Goal: Information Seeking & Learning: Learn about a topic

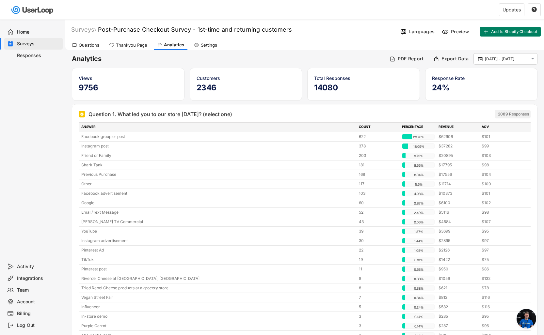
scroll to position [3505, 0]
click at [82, 27] on div "Surveys" at bounding box center [83, 30] width 25 height 8
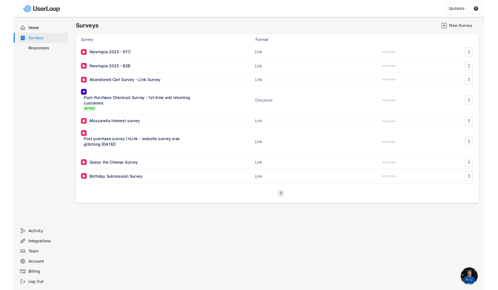
scroll to position [3496, 0]
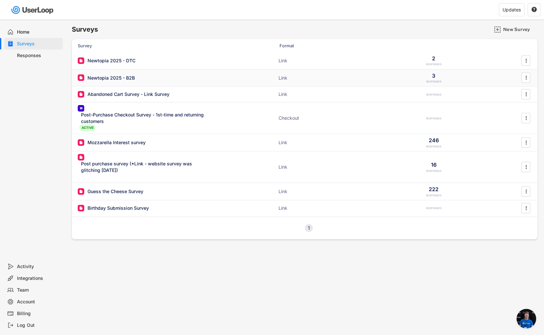
click at [116, 79] on div "Newtopia 2025 - B2B" at bounding box center [111, 78] width 47 height 7
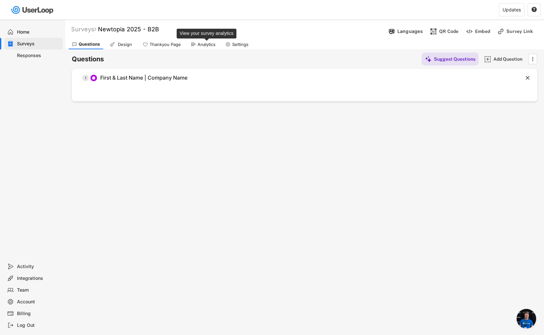
click at [199, 44] on div "Analytics" at bounding box center [207, 45] width 18 height 6
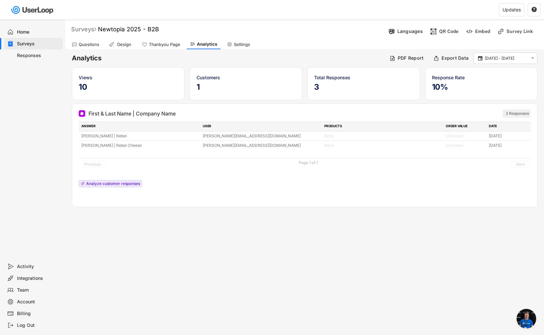
click at [90, 28] on div "Surveys" at bounding box center [83, 29] width 25 height 8
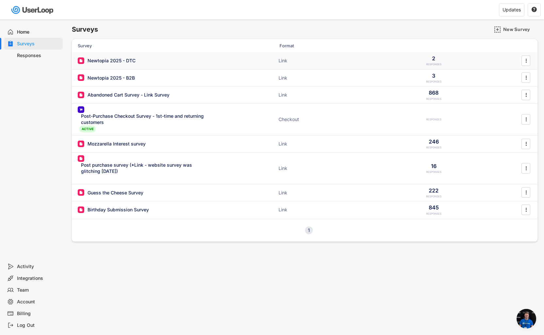
click at [116, 63] on div "Newtopia 2025 - DTC" at bounding box center [112, 60] width 48 height 7
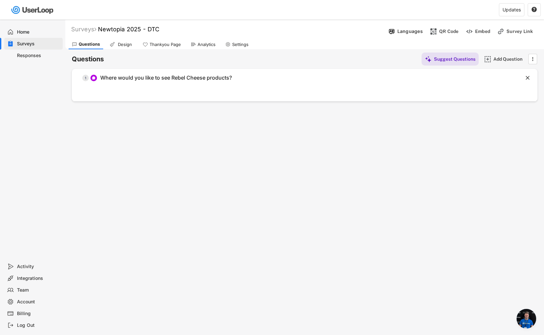
click at [200, 43] on div "Analytics" at bounding box center [207, 45] width 18 height 6
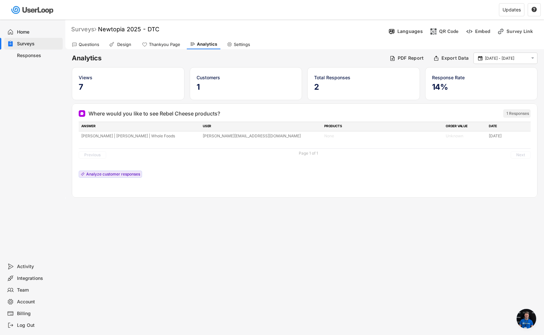
click at [86, 28] on div "Surveys" at bounding box center [83, 29] width 25 height 8
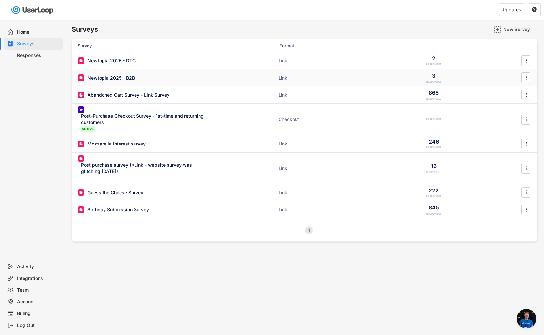
click at [131, 80] on div "Newtopia 2025 - B2B" at bounding box center [111, 78] width 47 height 7
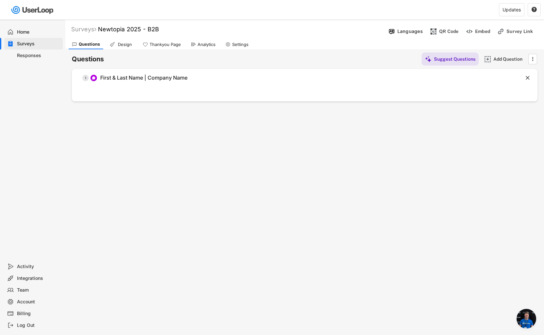
click at [199, 41] on div "Analytics" at bounding box center [202, 45] width 31 height 10
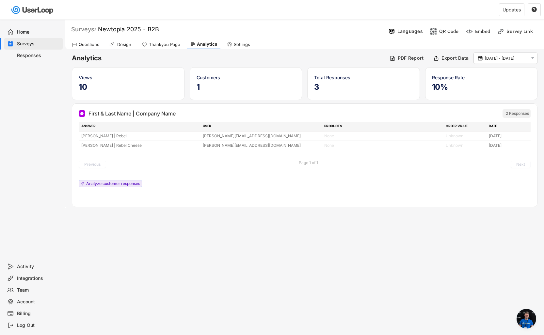
click at [86, 29] on div "Surveys" at bounding box center [83, 29] width 25 height 8
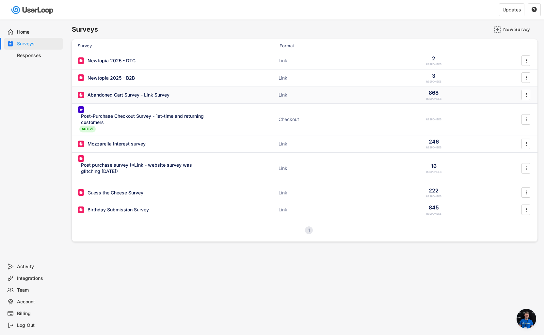
click at [121, 98] on div "Abandoned Cart Survey - Link Survey" at bounding box center [129, 95] width 82 height 7
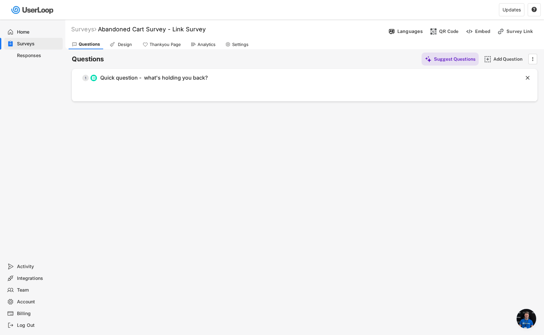
click at [200, 43] on div "Analytics" at bounding box center [207, 45] width 18 height 6
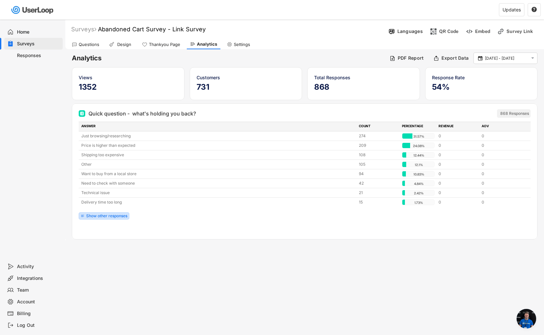
click at [97, 215] on div "Show other responses" at bounding box center [106, 216] width 41 height 4
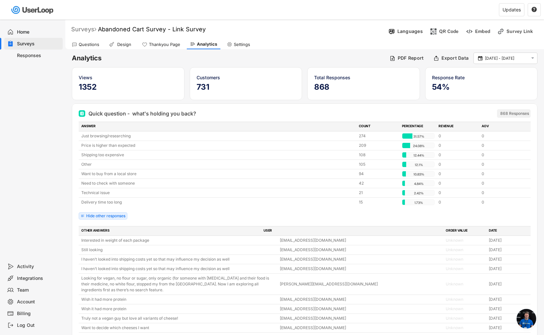
click at [88, 30] on div "Surveys" at bounding box center [83, 29] width 25 height 8
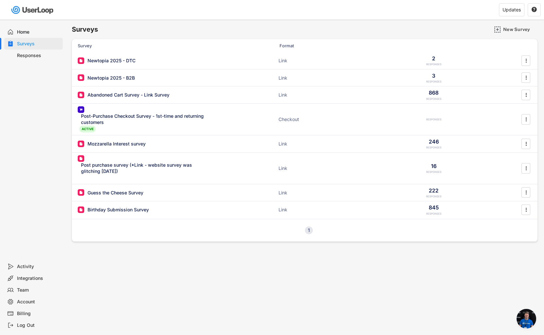
click at [101, 282] on div "Surveys New Survey Survey Format Responses Newtopia 2025 - DTC ACTIVE Link 2 RE…" at bounding box center [304, 177] width 479 height 315
